Goal: Information Seeking & Learning: Learn about a topic

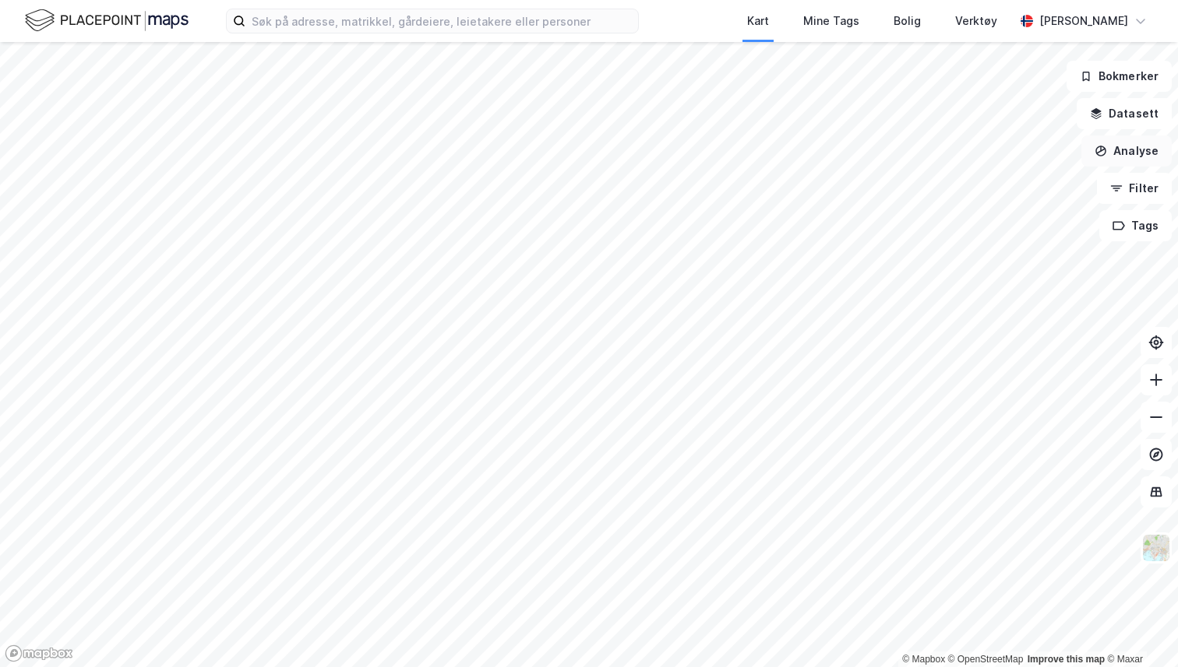
click at [1115, 150] on button "Analyse" at bounding box center [1126, 151] width 90 height 31
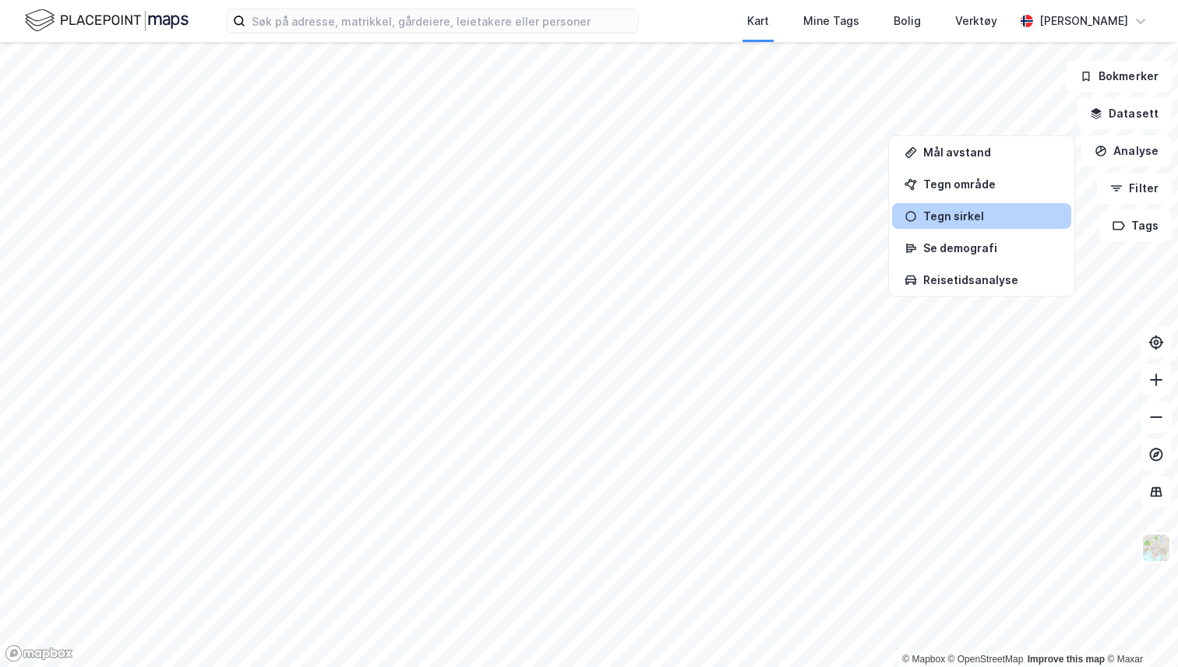
click at [977, 207] on div "Tegn sirkel" at bounding box center [981, 216] width 179 height 26
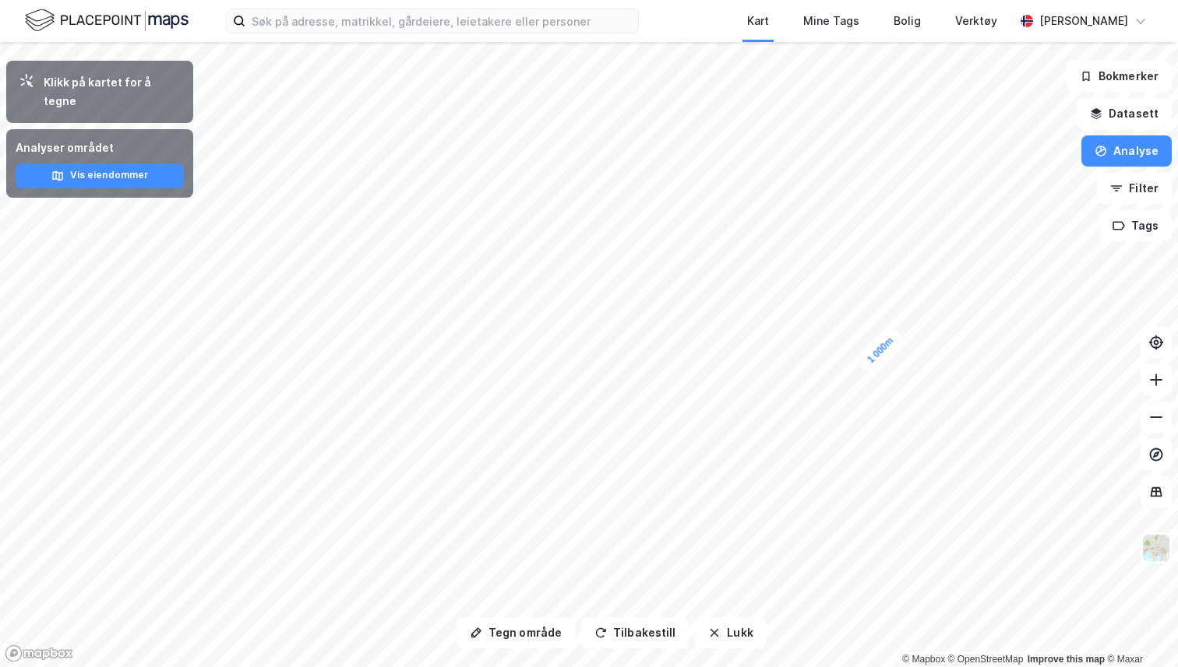
click at [117, 172] on div "Analyser området Vis eiendommer" at bounding box center [99, 163] width 187 height 69
click at [116, 164] on button "Vis eiendommer" at bounding box center [100, 176] width 168 height 25
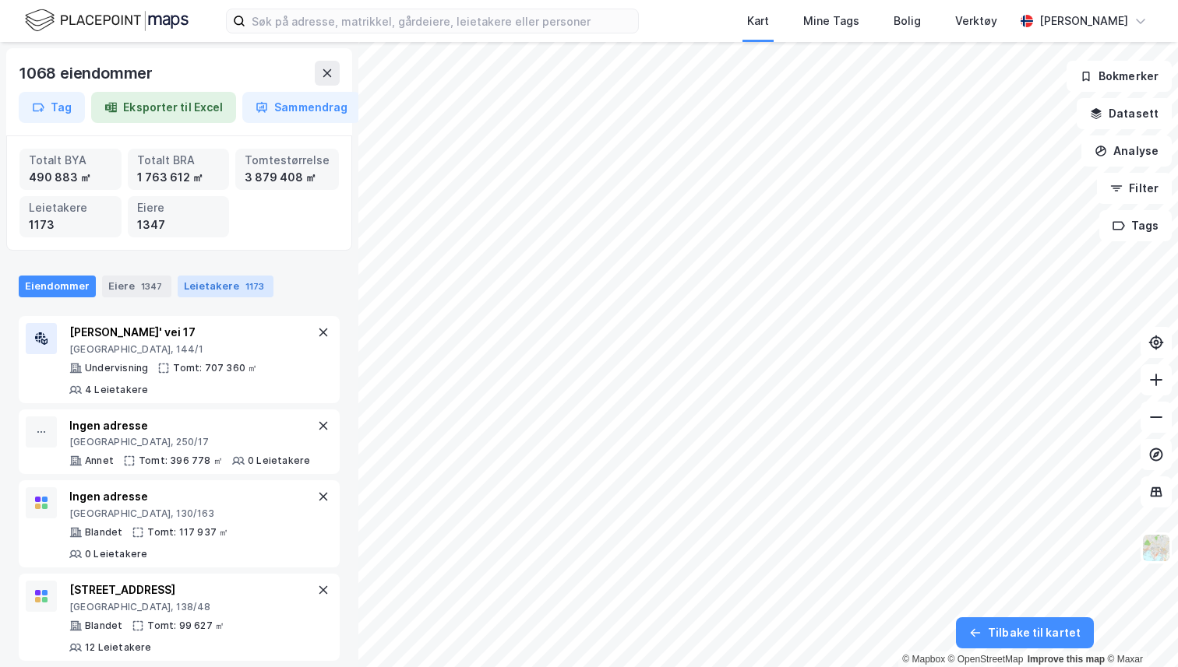
click at [193, 280] on div "Leietakere 1173" at bounding box center [226, 287] width 96 height 22
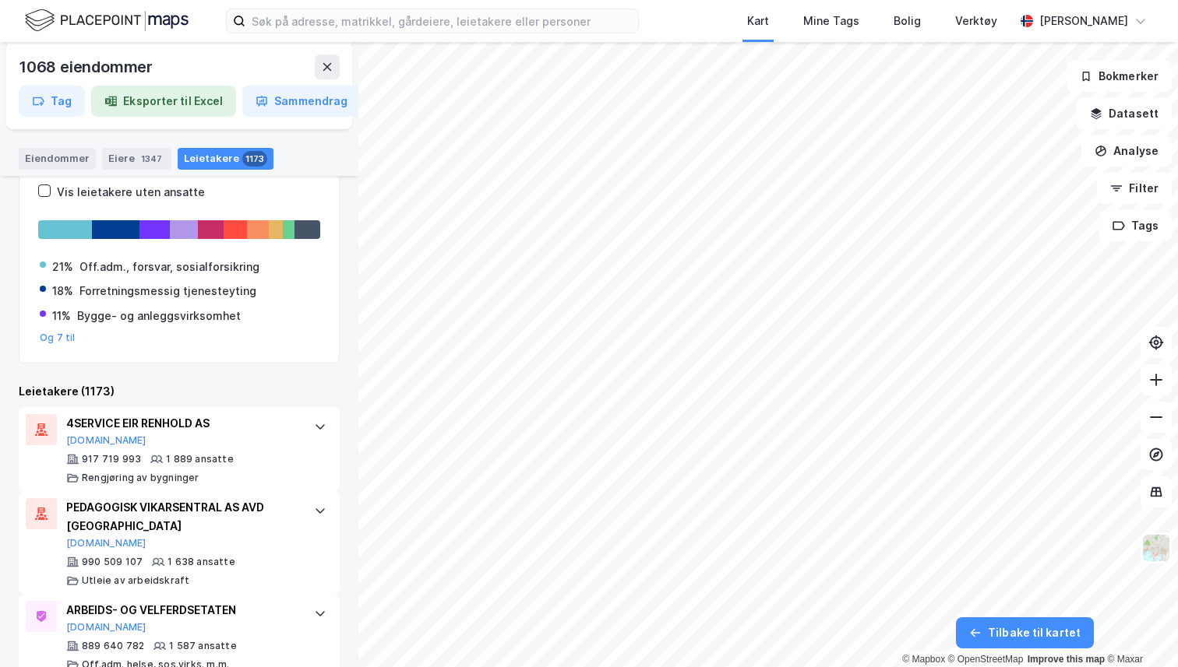
scroll to position [231, 0]
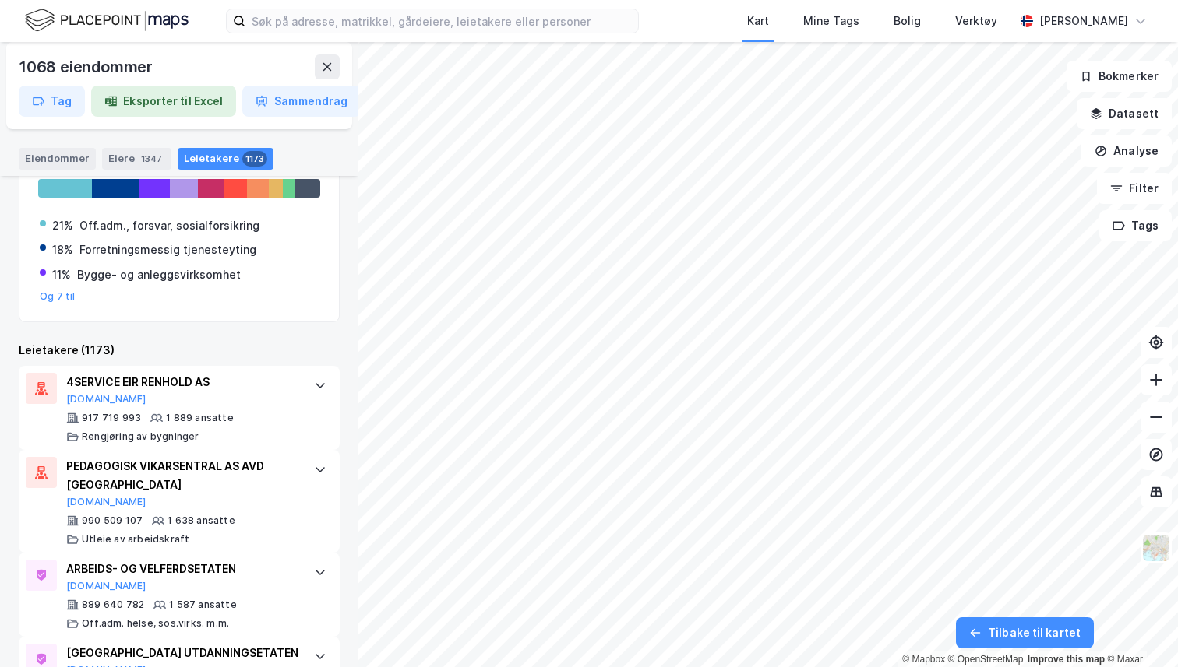
click at [230, 403] on div "4SERVICE EIR RENHOLD AS Proff.no" at bounding box center [182, 389] width 232 height 33
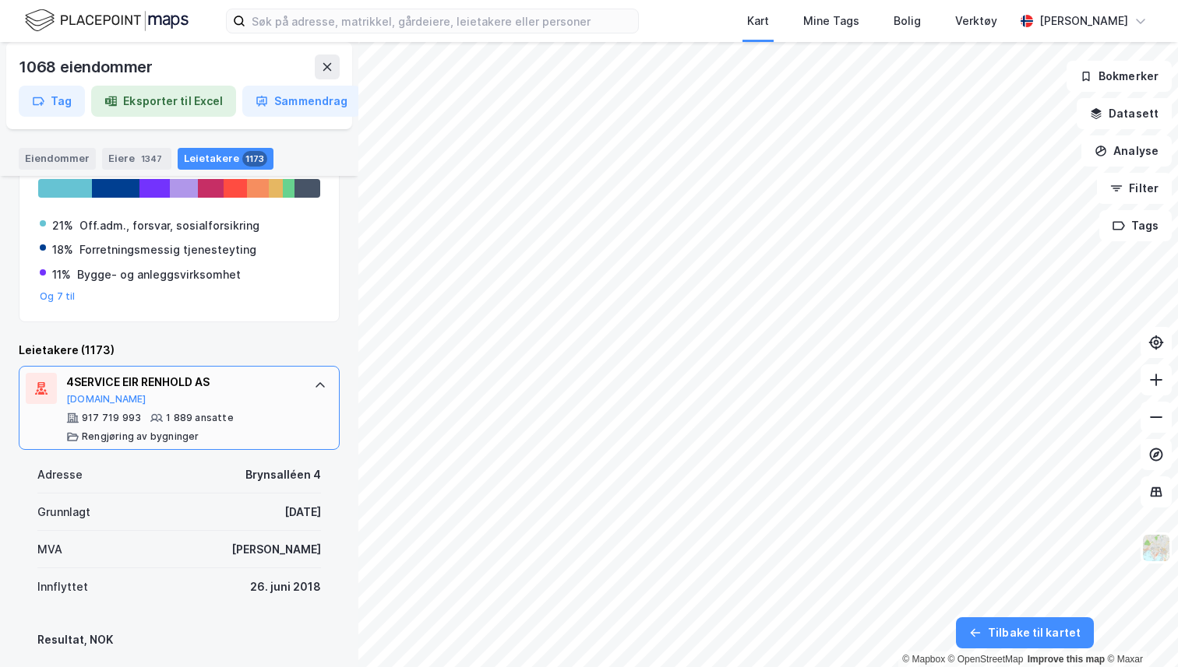
click at [270, 379] on div "4SERVICE EIR RENHOLD AS" at bounding box center [182, 382] width 232 height 19
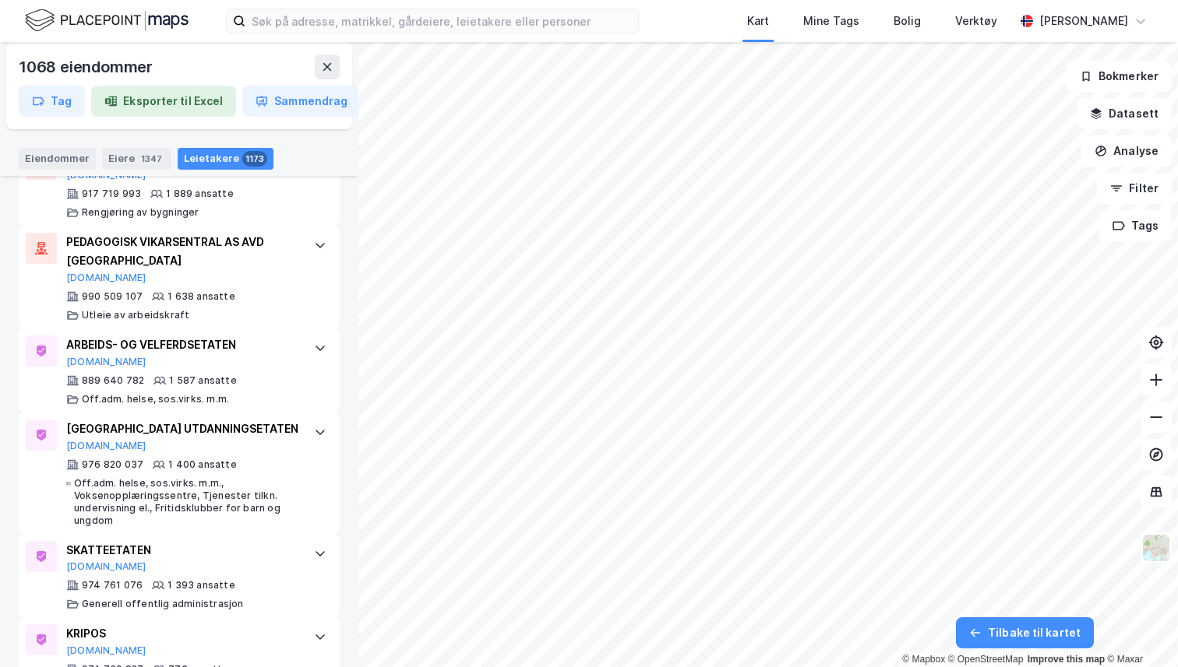
scroll to position [421, 0]
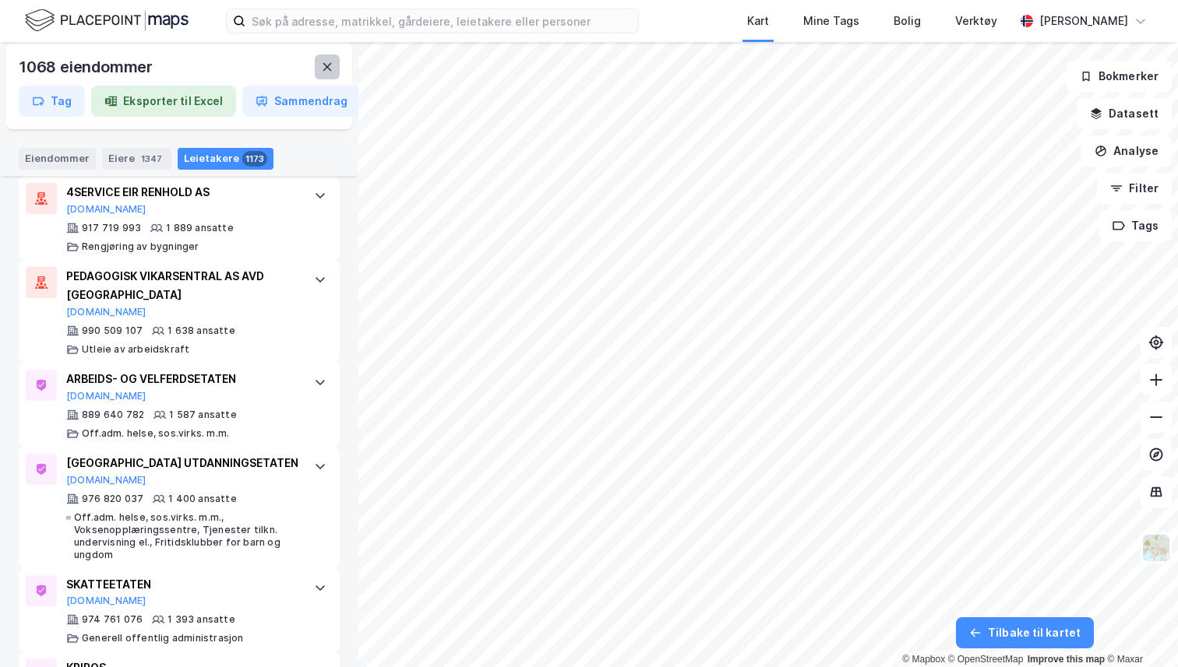
click at [331, 56] on button at bounding box center [327, 67] width 25 height 25
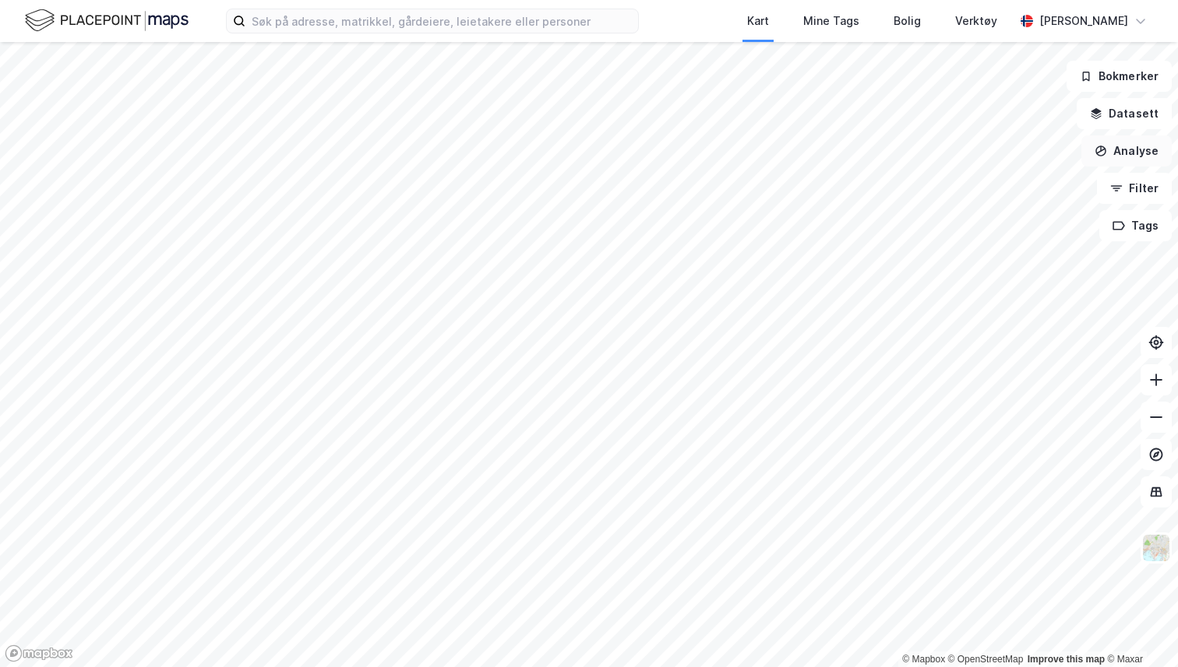
click at [1139, 143] on button "Analyse" at bounding box center [1126, 151] width 90 height 31
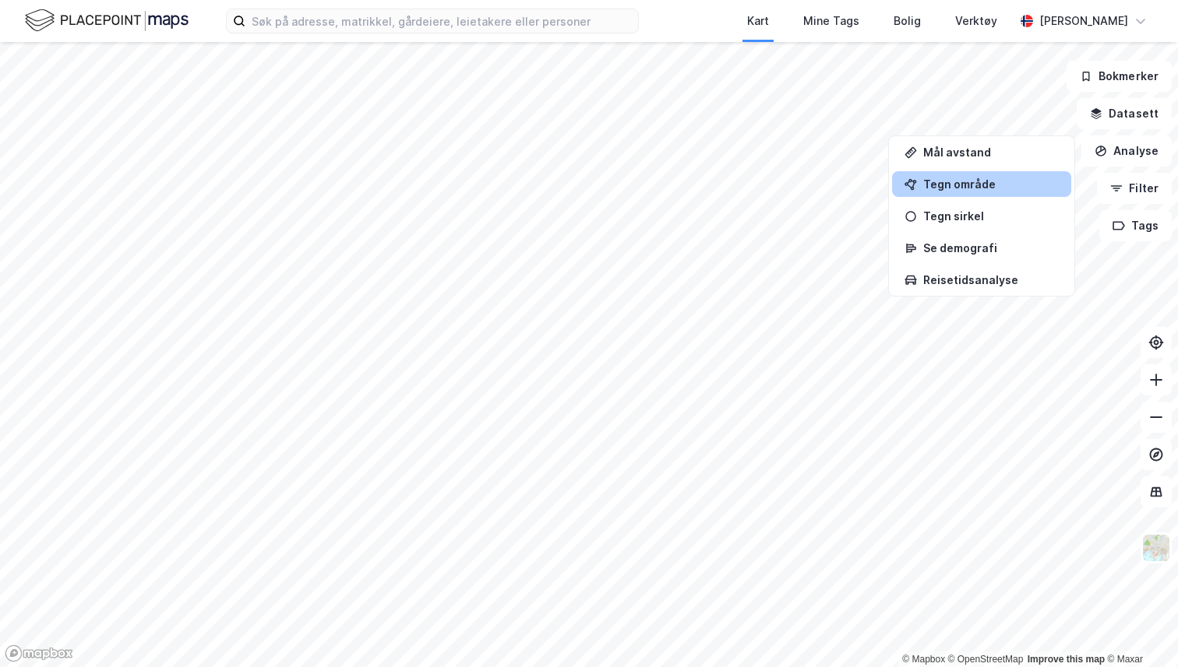
click at [965, 184] on div "Tegn område" at bounding box center [991, 184] width 136 height 13
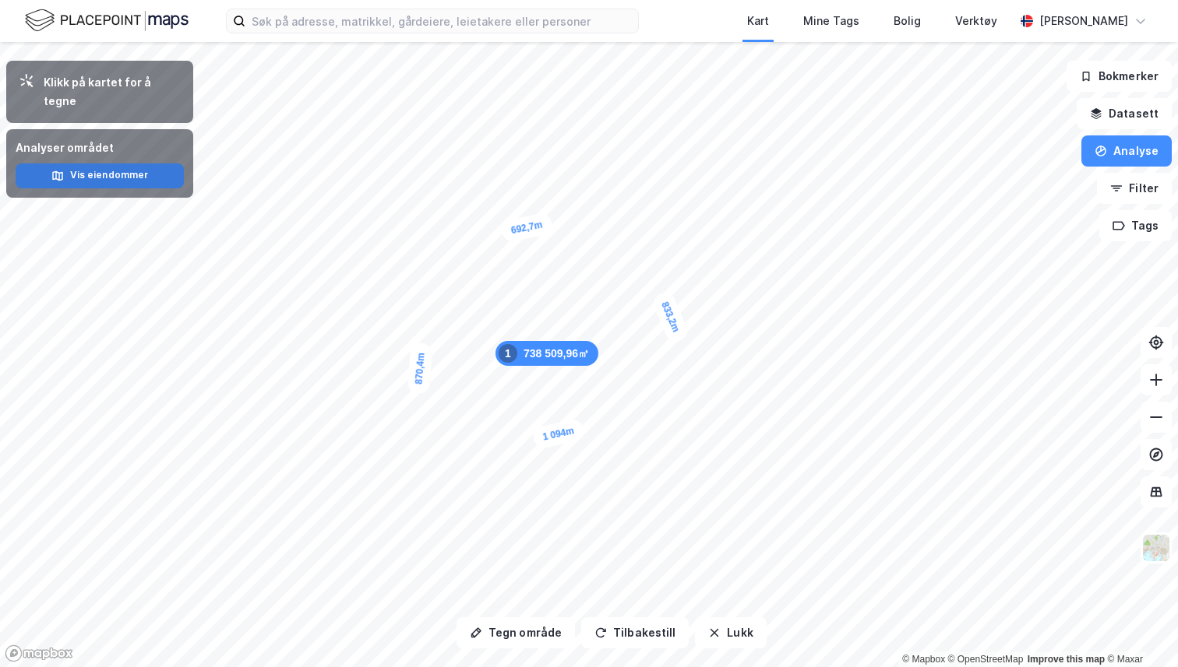
click at [100, 164] on button "Vis eiendommer" at bounding box center [100, 176] width 168 height 25
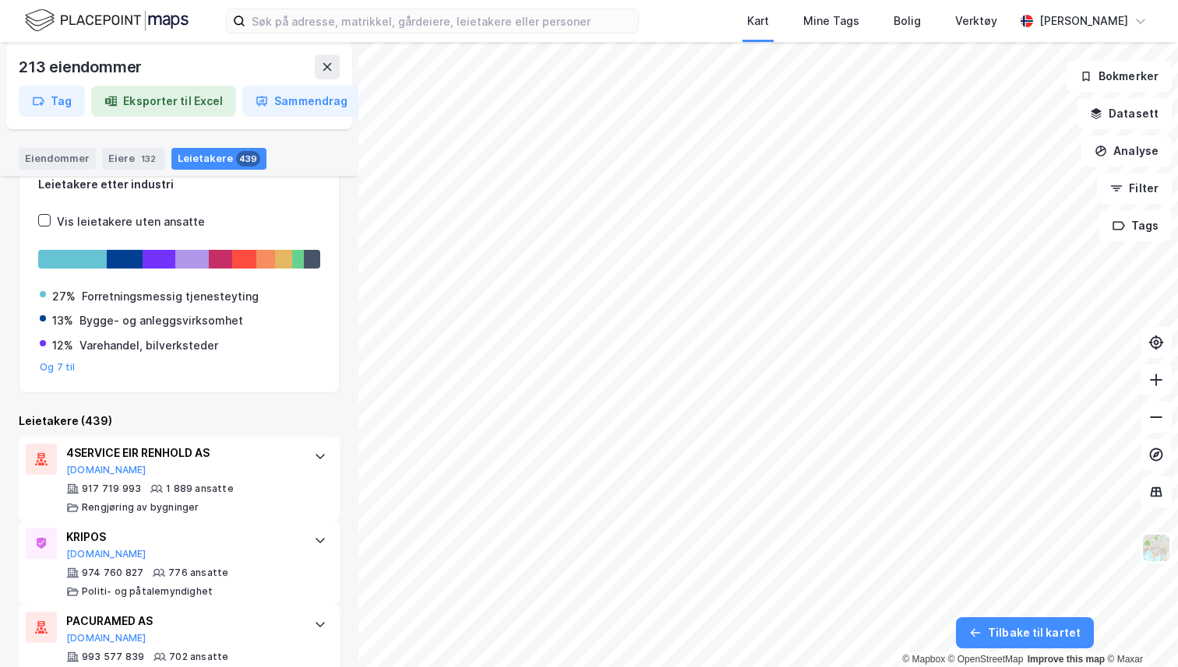
scroll to position [160, 0]
click at [218, 484] on div "1 889 ansatte" at bounding box center [200, 490] width 68 height 12
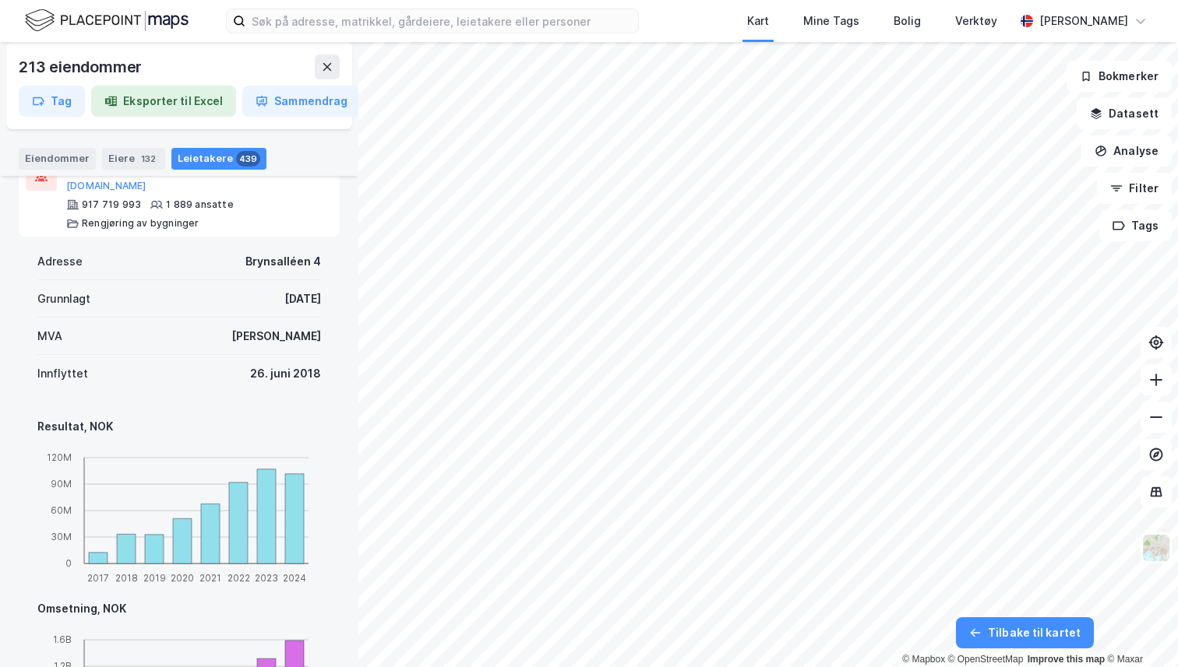
scroll to position [0, 0]
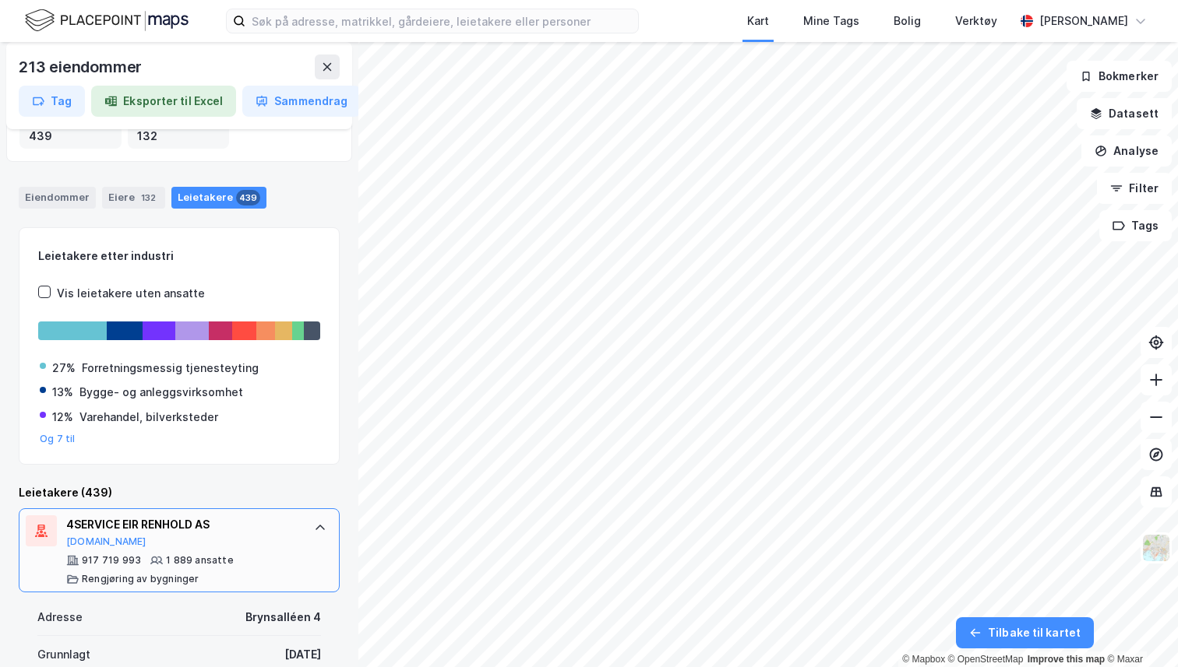
click at [289, 533] on div "4SERVICE EIR RENHOLD AS" at bounding box center [182, 525] width 232 height 19
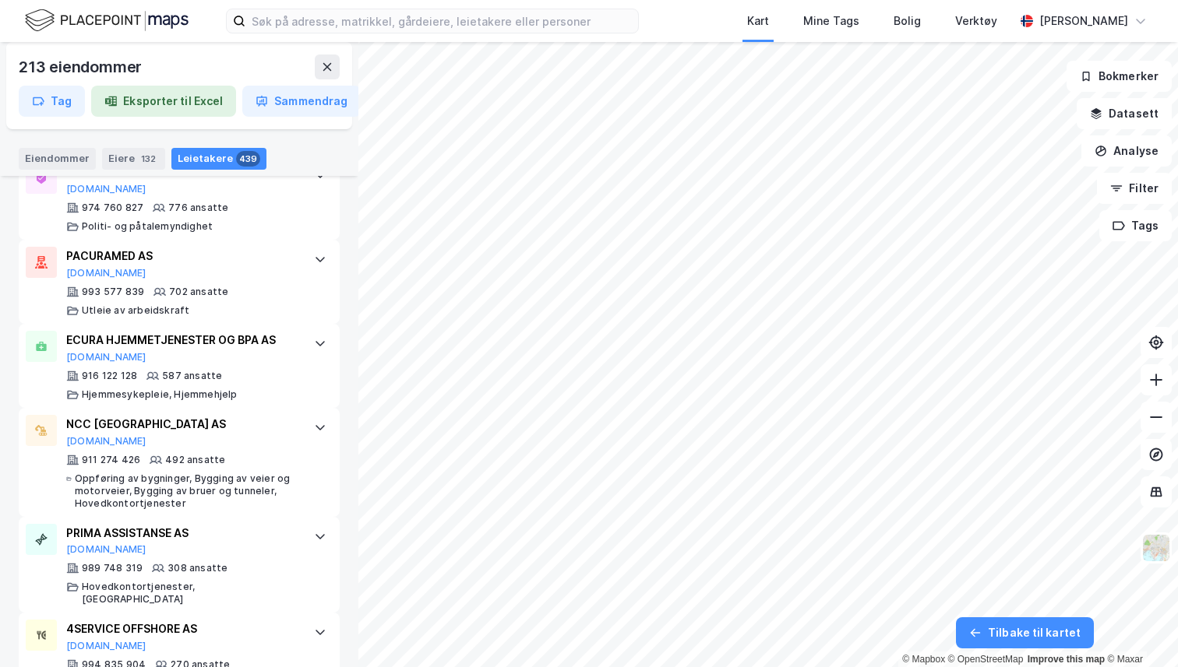
scroll to position [512, 0]
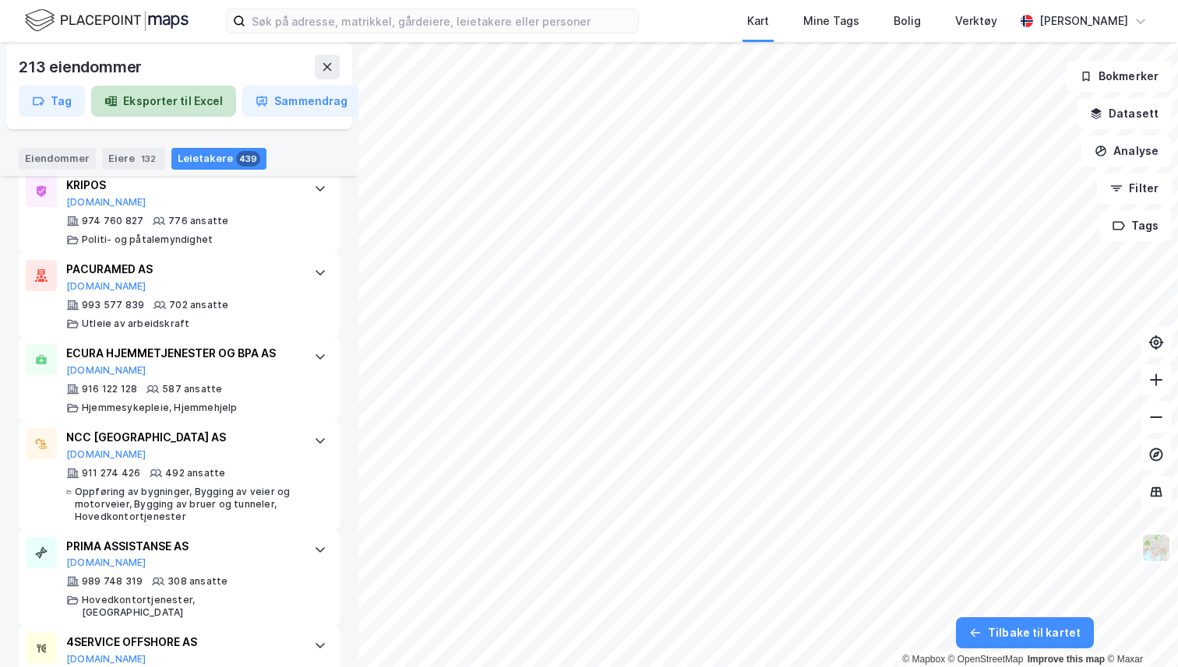
click at [175, 107] on button "Eksporter til Excel" at bounding box center [163, 101] width 145 height 31
